Goal: Information Seeking & Learning: Find specific fact

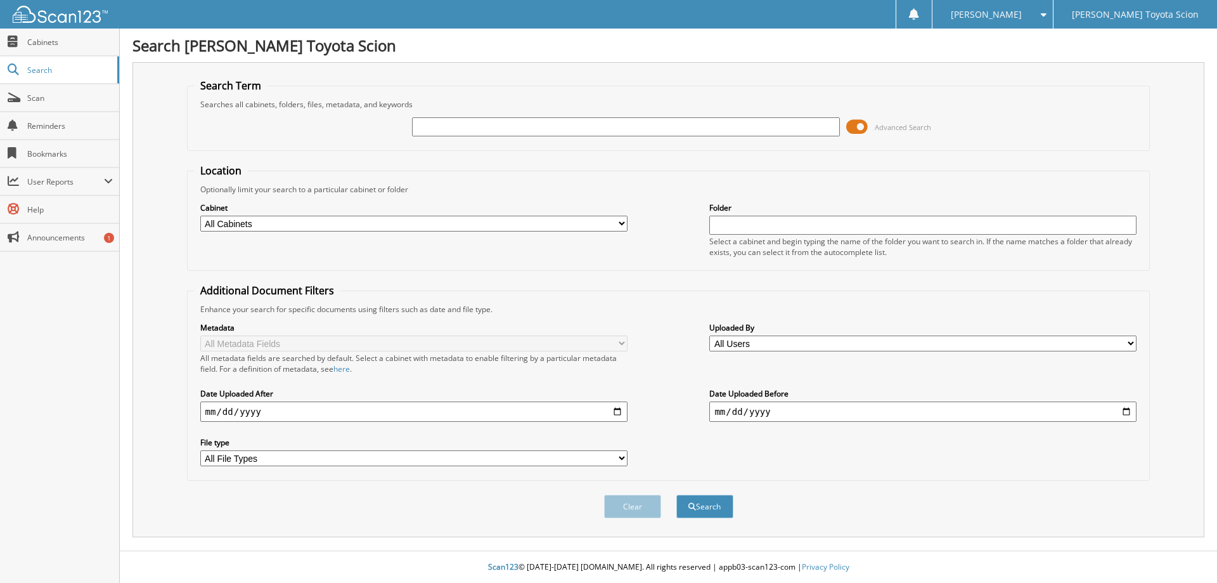
click at [548, 122] on input "text" at bounding box center [625, 126] width 427 height 19
type input "788965"
click at [676, 494] on button "Search" at bounding box center [704, 505] width 57 height 23
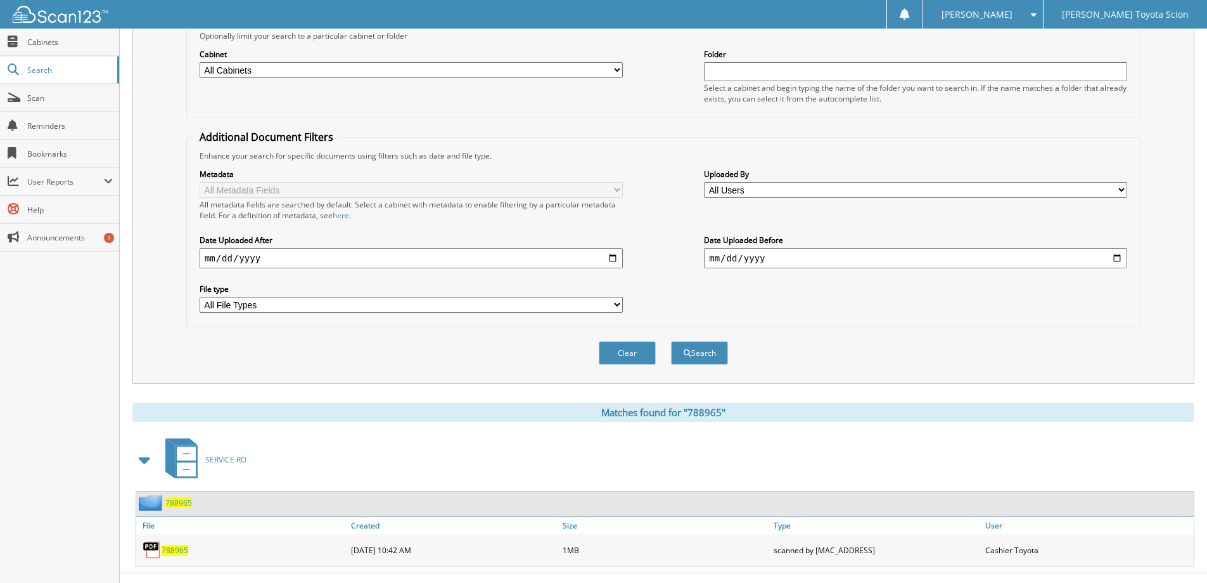
scroll to position [176, 0]
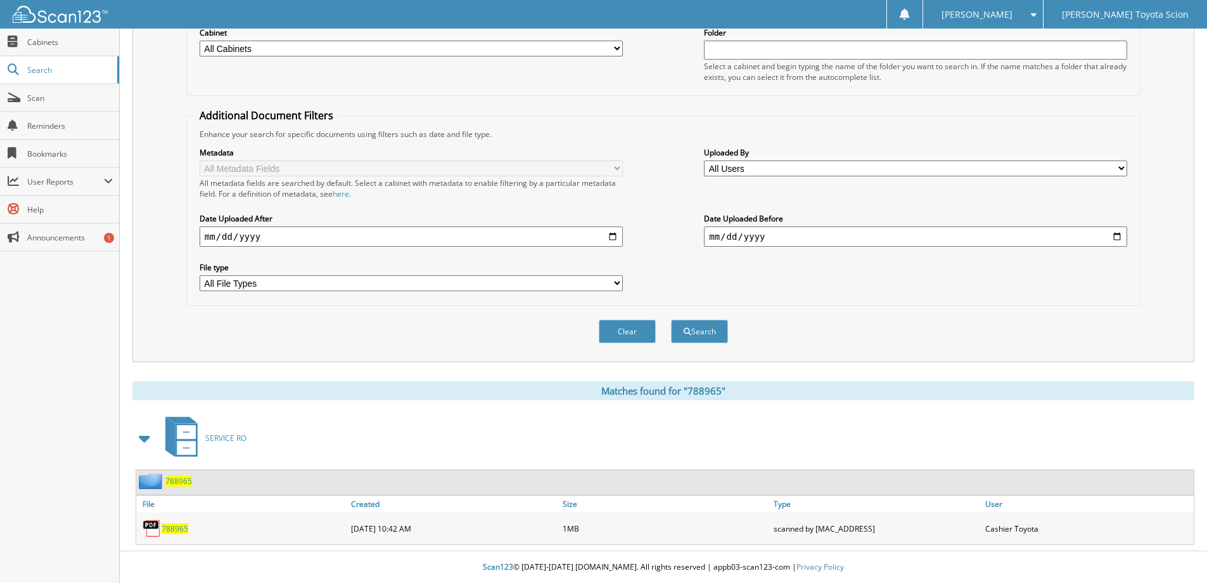
click at [174, 530] on span "788965" at bounding box center [175, 528] width 27 height 11
